Goal: Task Accomplishment & Management: Manage account settings

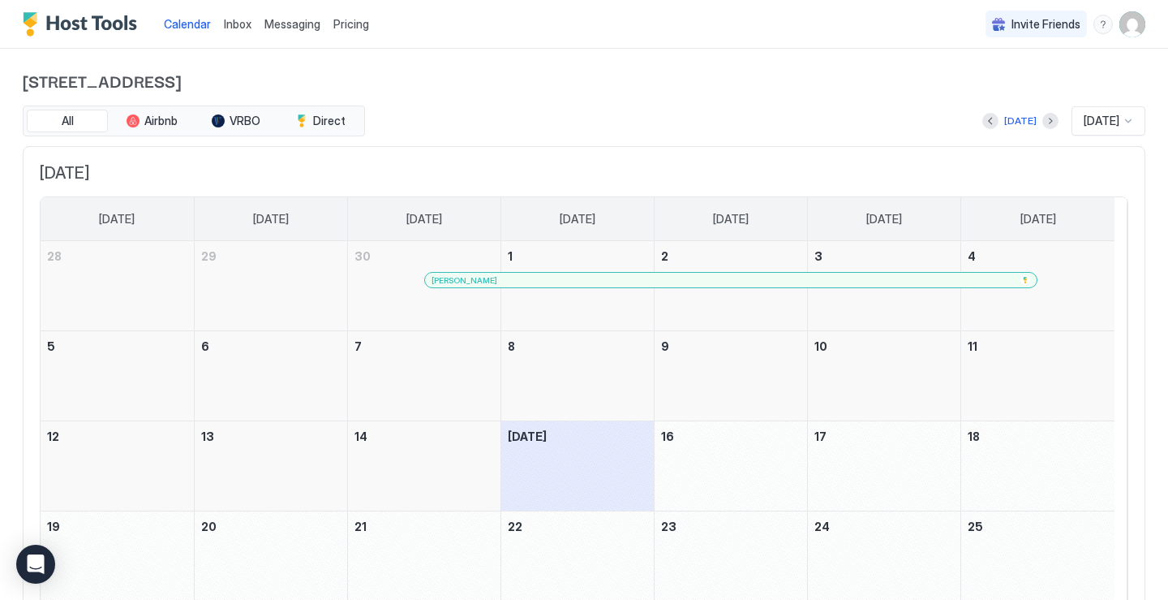
click at [355, 24] on span "Pricing" at bounding box center [351, 24] width 36 height 15
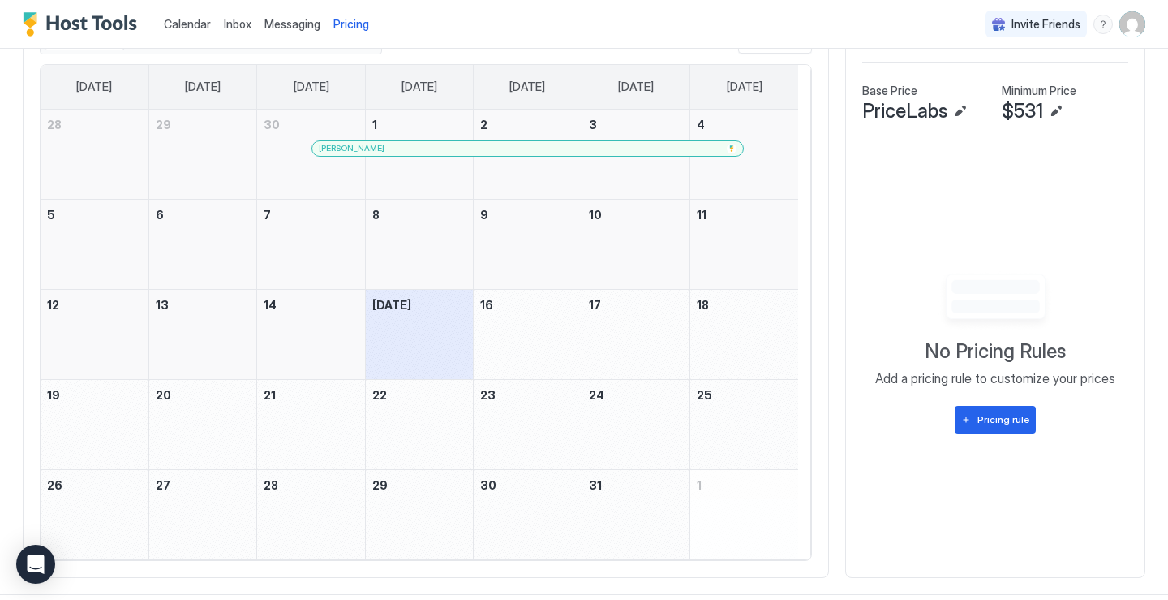
scroll to position [557, 0]
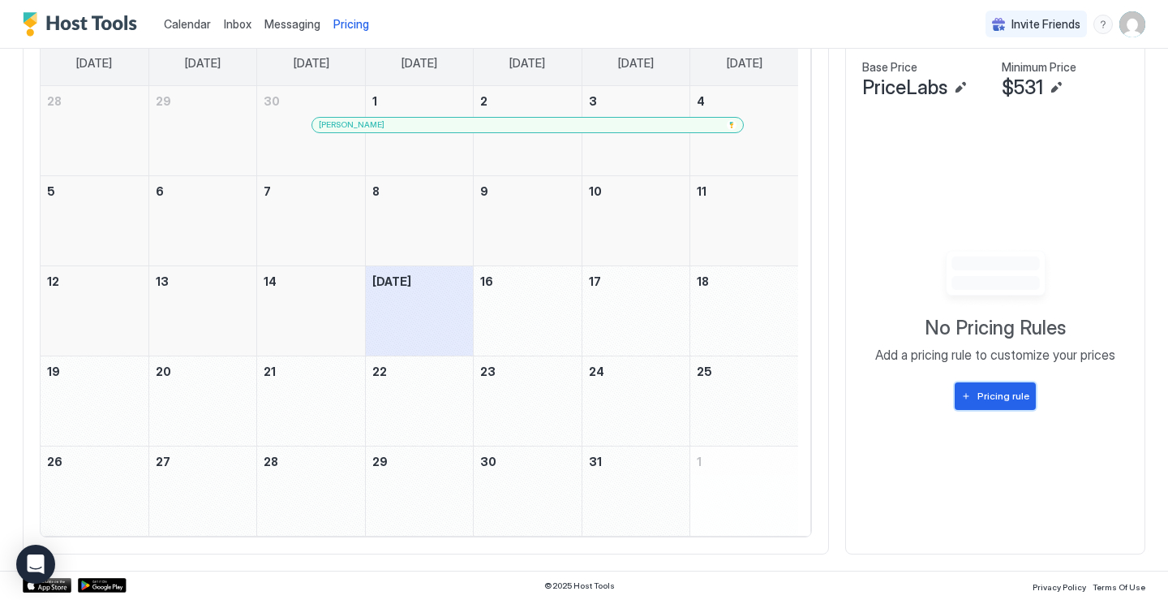
click at [964, 393] on button "Pricing rule" at bounding box center [995, 396] width 81 height 28
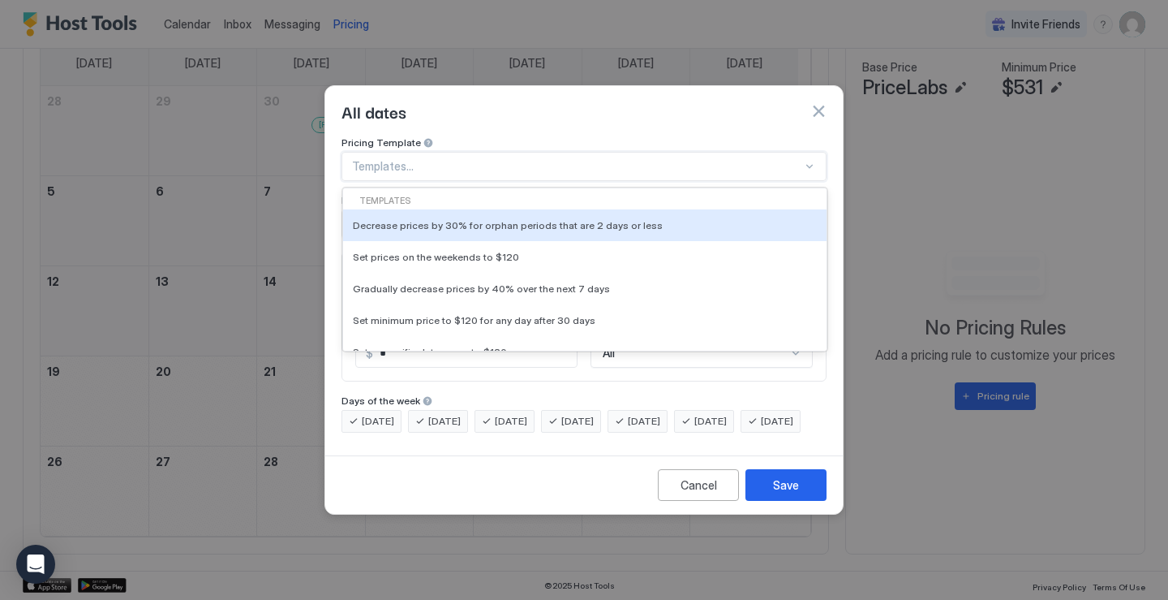
click at [801, 159] on div at bounding box center [577, 166] width 450 height 15
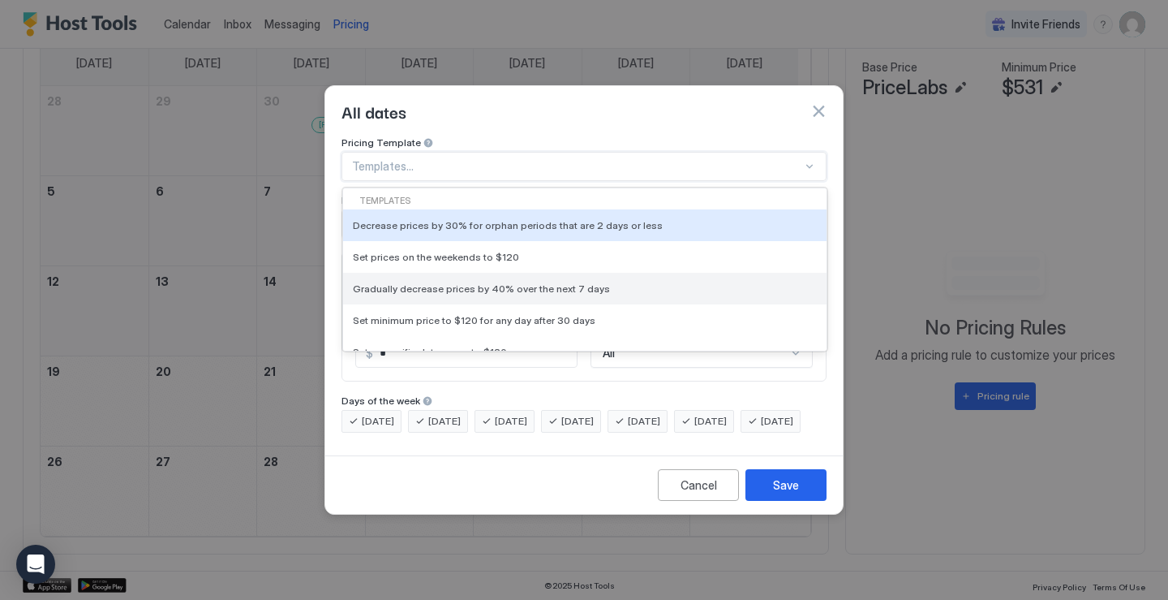
scroll to position [55, 0]
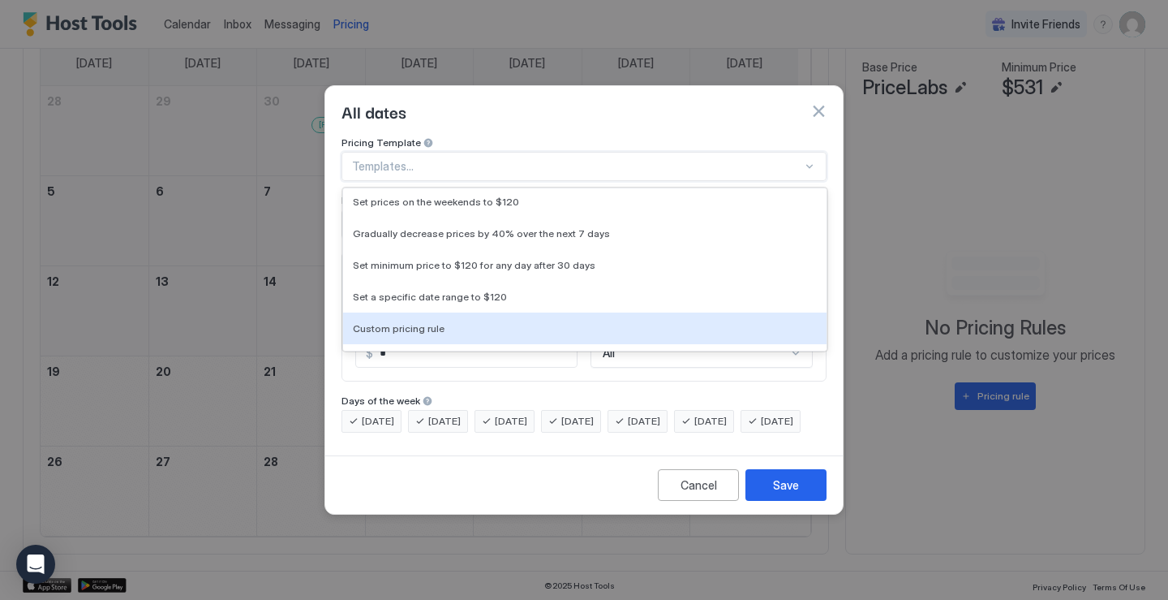
click at [651, 447] on div "Pricing Template 6 results available. Use Up and Down to choose options, press …" at bounding box center [584, 292] width 518 height 312
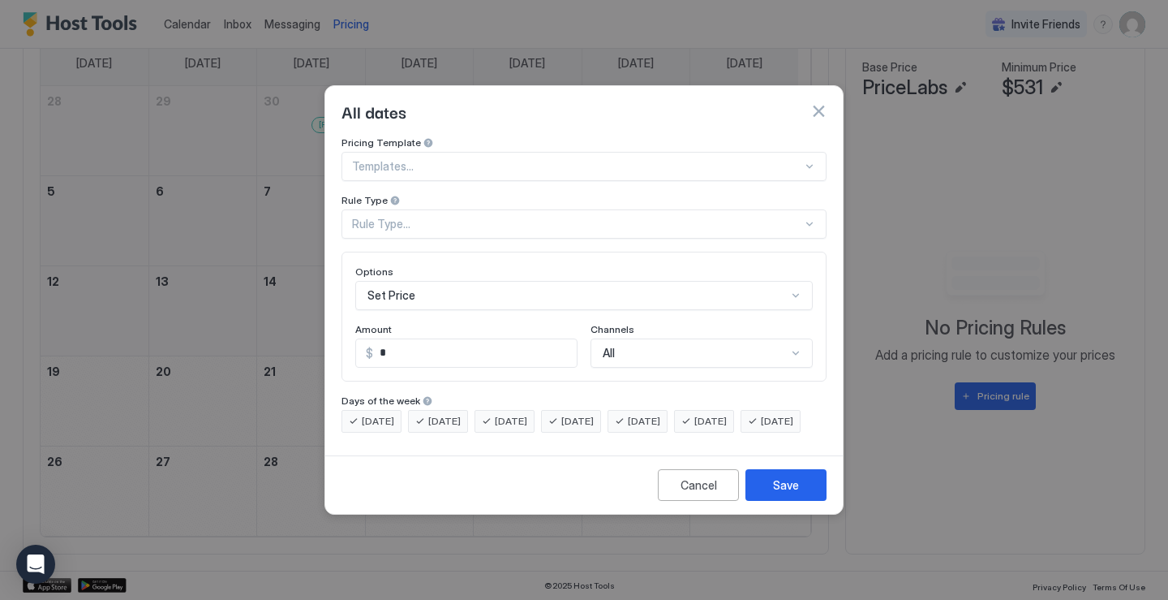
click at [817, 210] on div "Rule Type..." at bounding box center [584, 223] width 485 height 29
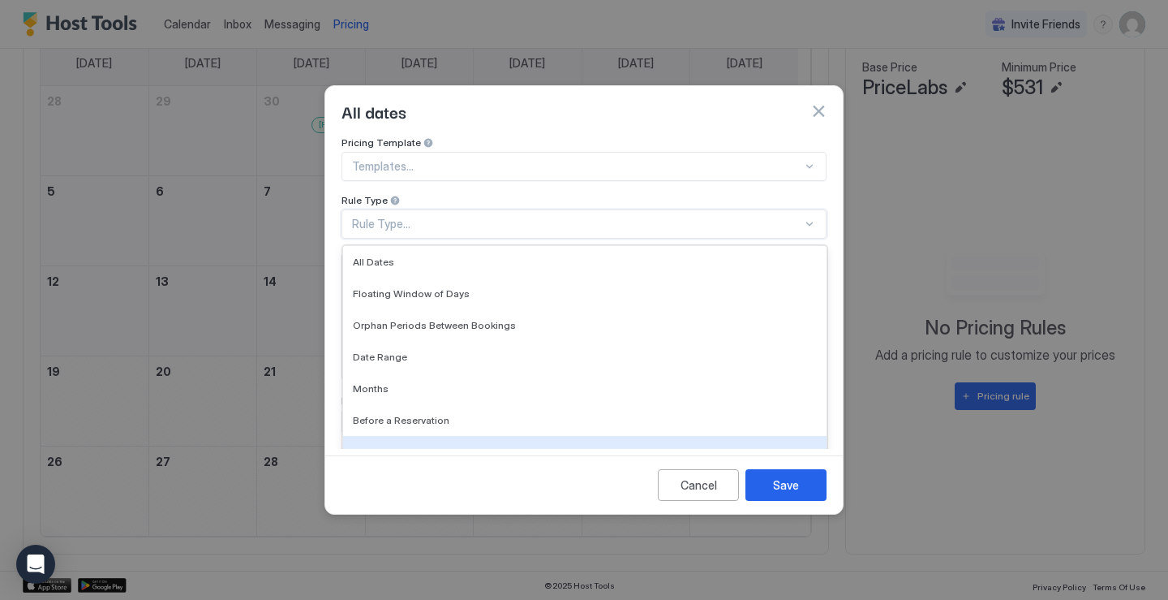
click at [611, 492] on div "Cancel Save" at bounding box center [584, 484] width 518 height 58
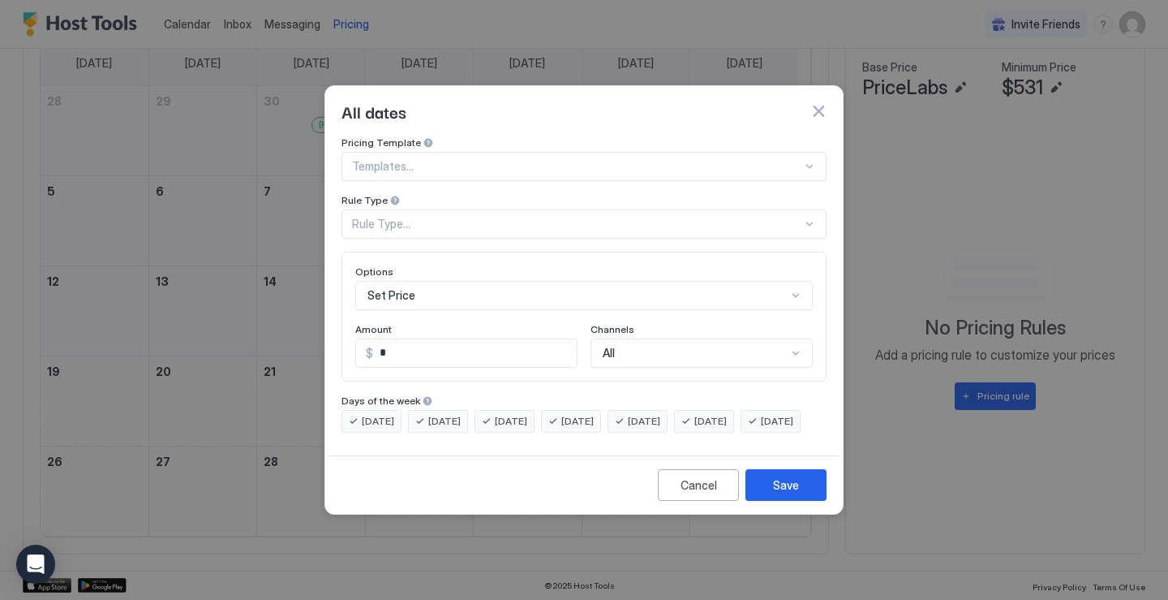
click at [823, 105] on div "All dates" at bounding box center [584, 111] width 485 height 24
click at [820, 103] on button "button" at bounding box center [818, 111] width 16 height 16
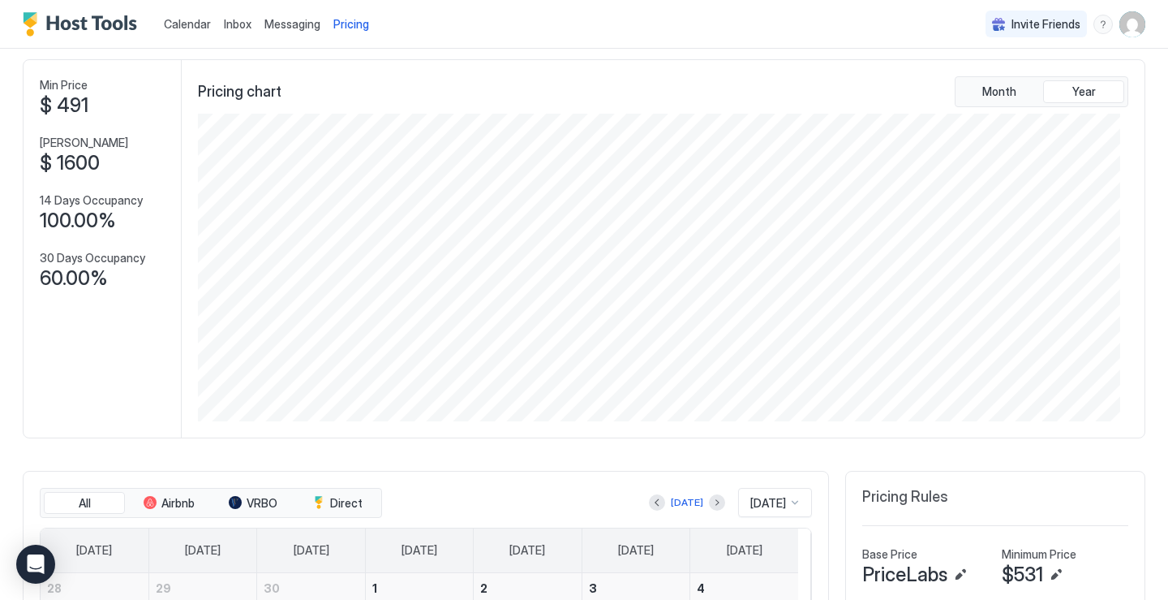
scroll to position [0, 0]
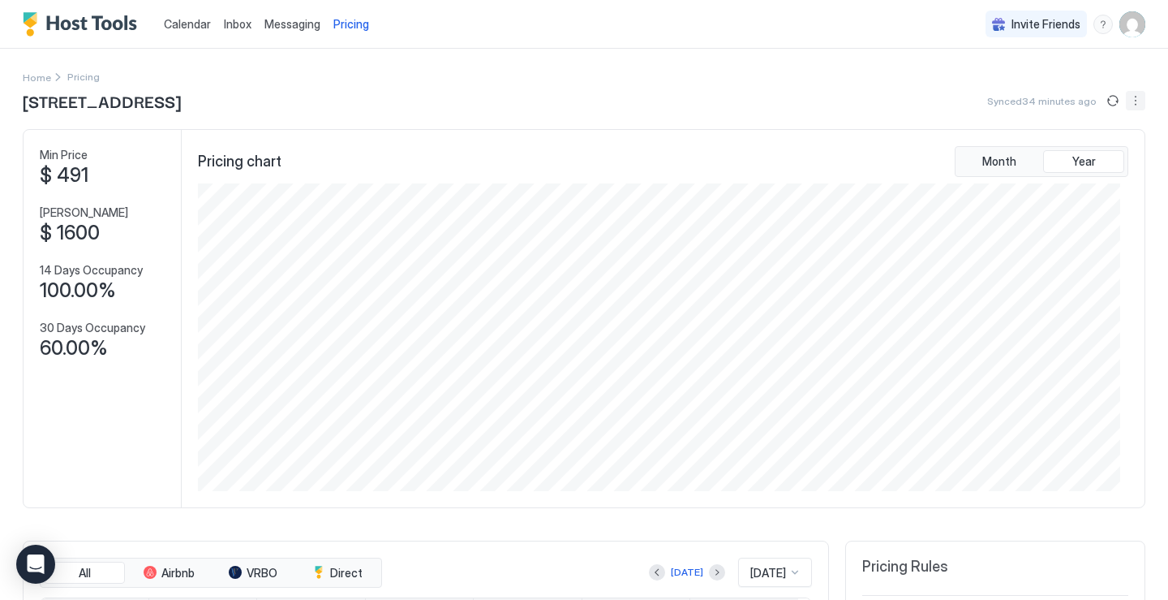
click at [1126, 105] on button "More options" at bounding box center [1135, 100] width 19 height 19
click at [1095, 147] on span "Listing Settings" at bounding box center [1096, 150] width 72 height 12
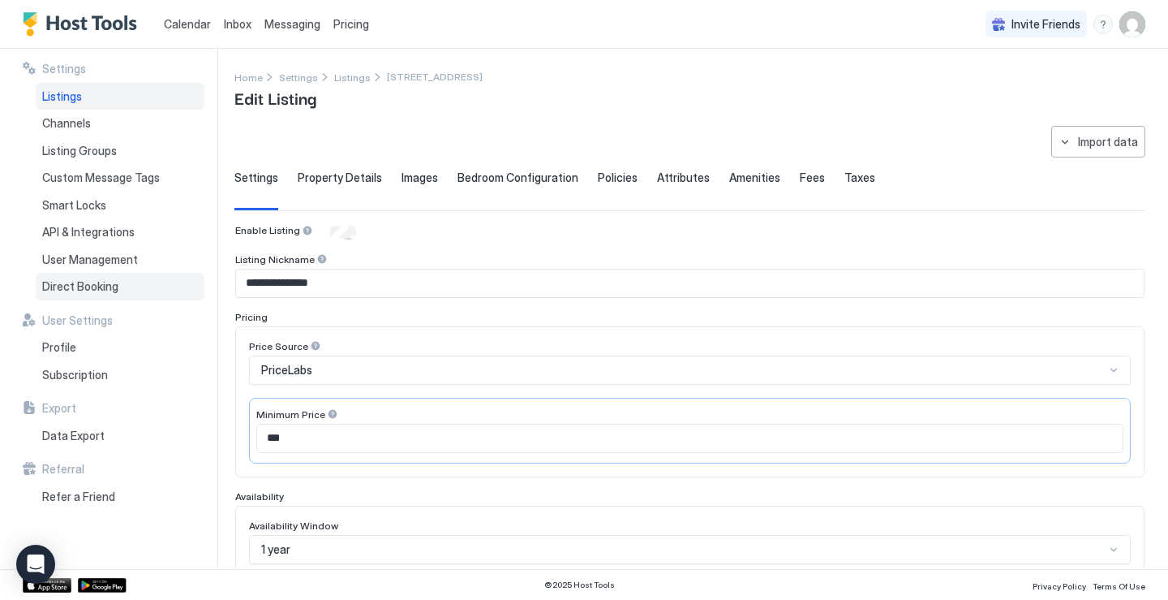
click at [110, 292] on span "Direct Booking" at bounding box center [80, 286] width 76 height 15
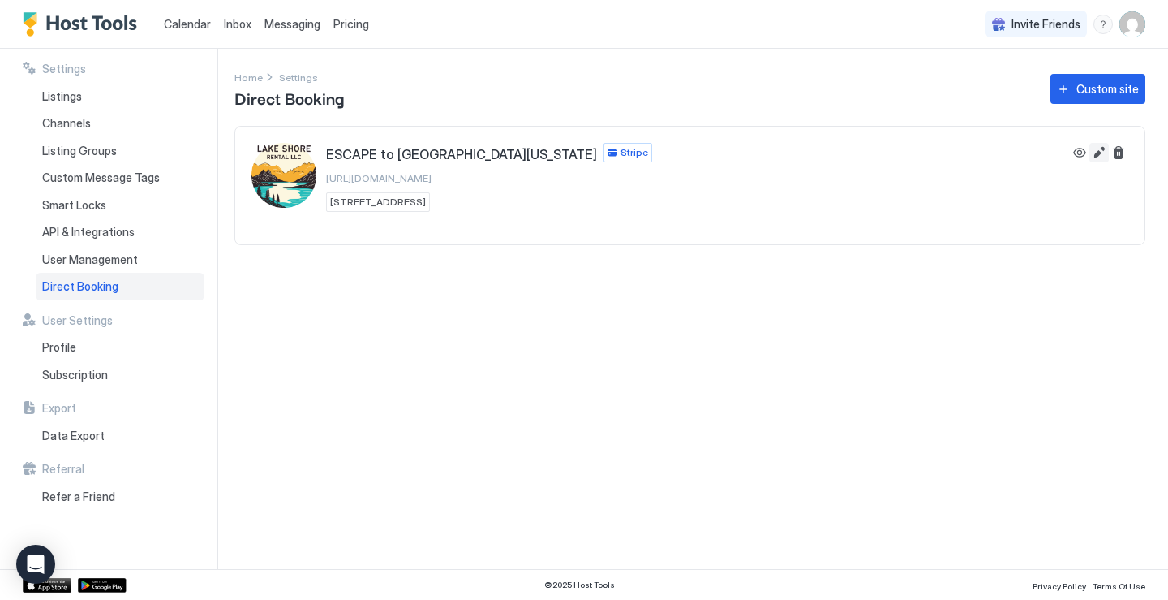
click at [1094, 155] on button "Edit" at bounding box center [1099, 152] width 19 height 19
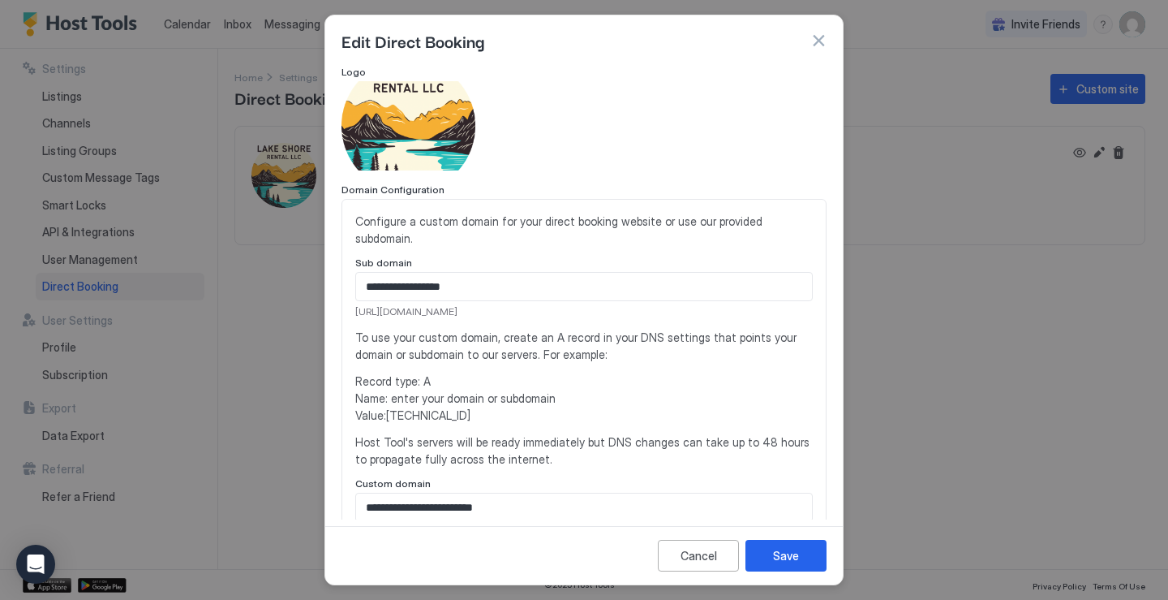
scroll to position [81, 0]
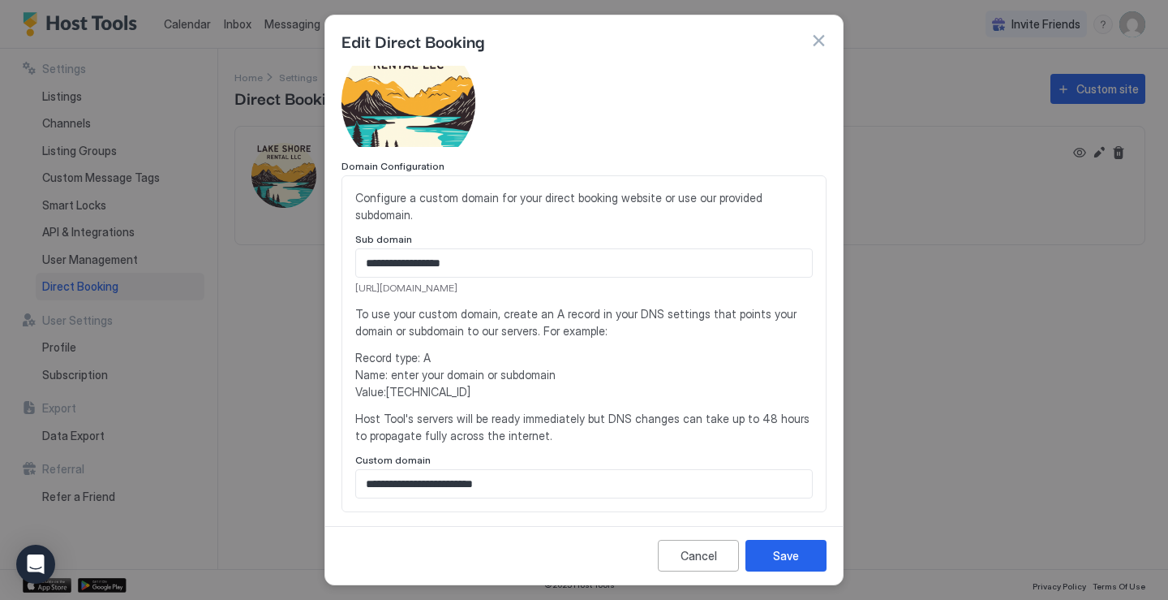
click at [816, 43] on button "button" at bounding box center [818, 40] width 16 height 16
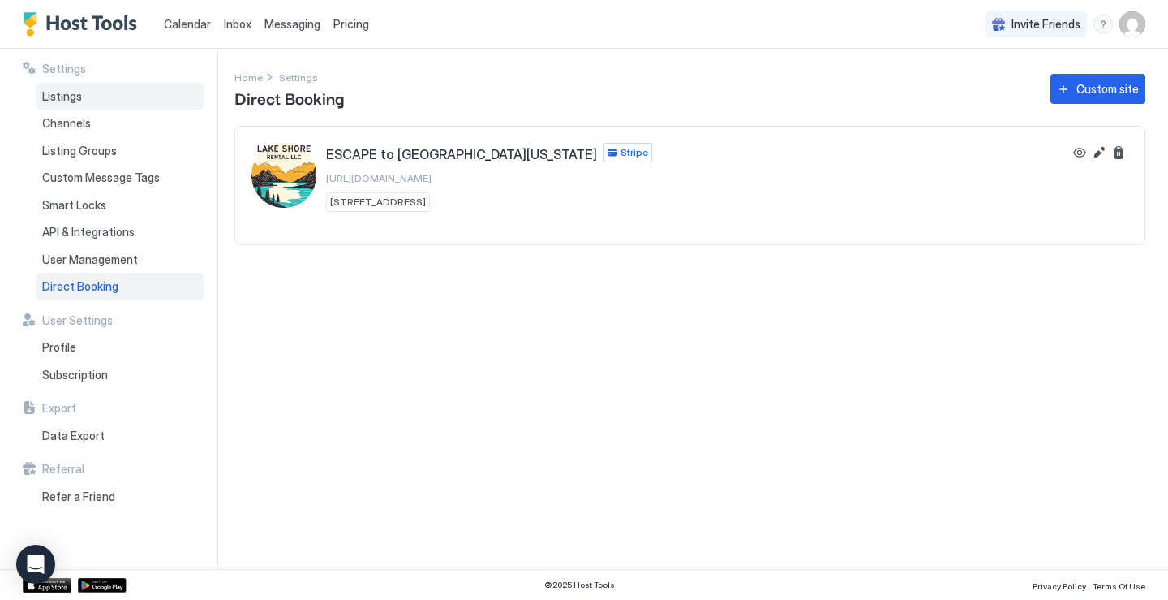
click at [121, 92] on div "Listings" at bounding box center [120, 97] width 169 height 28
